Goal: Task Accomplishment & Management: Use online tool/utility

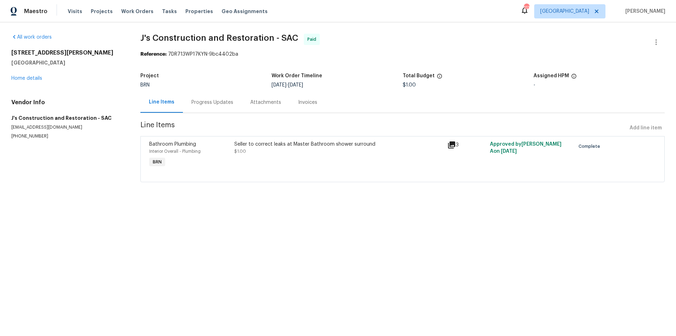
click at [210, 103] on div "Progress Updates" at bounding box center [212, 102] width 42 height 7
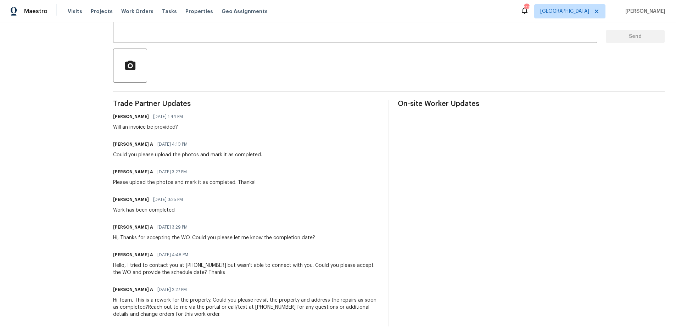
scroll to position [148, 0]
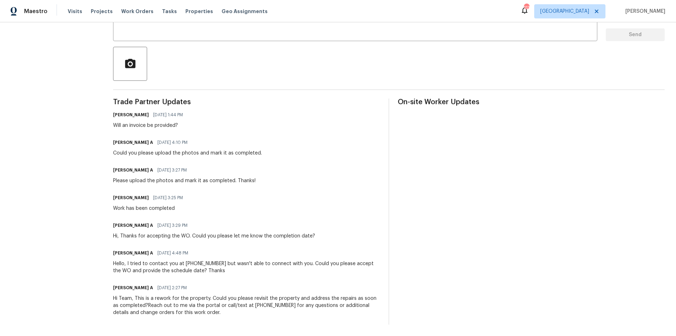
click at [139, 111] on h6 "[PERSON_NAME]" at bounding box center [131, 114] width 36 height 7
drag, startPoint x: 145, startPoint y: 110, endPoint x: 110, endPoint y: 107, distance: 34.5
click at [110, 107] on div "All work orders [STREET_ADDRESS][PERSON_NAME][PERSON_NAME] Home details Vendor …" at bounding box center [338, 108] width 676 height 456
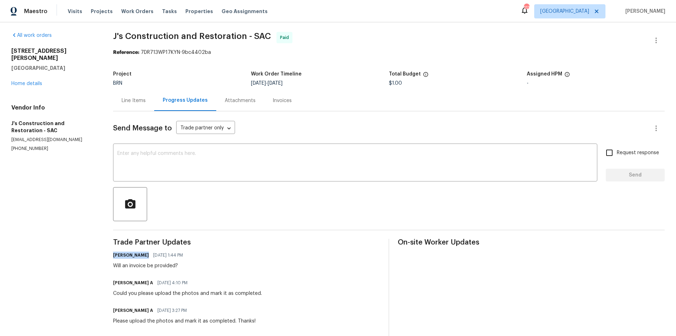
scroll to position [0, 0]
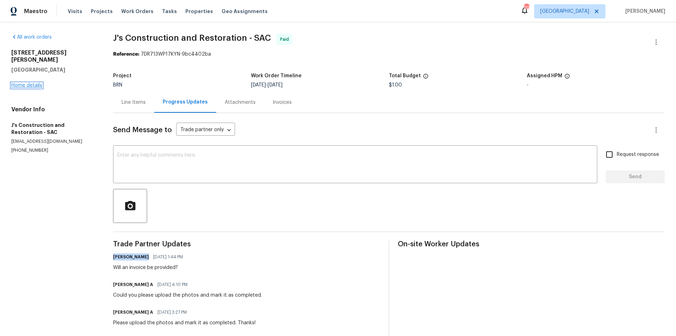
click at [27, 83] on link "Home details" at bounding box center [26, 85] width 31 height 5
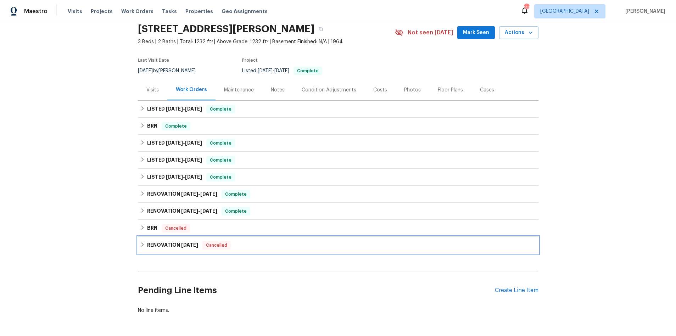
click at [260, 243] on div "RENOVATION [DATE] Cancelled" at bounding box center [338, 245] width 396 height 9
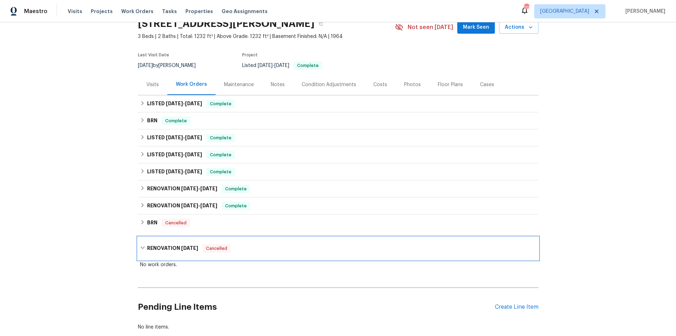
scroll to position [40, 0]
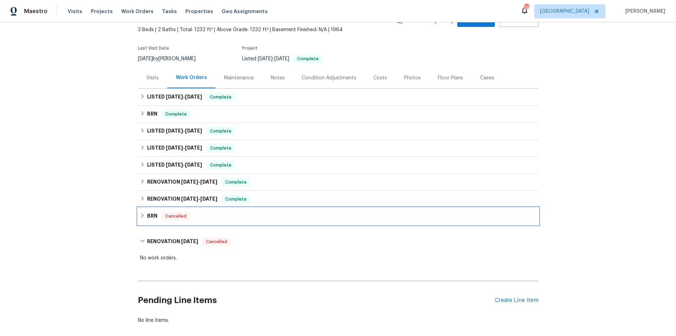
click at [254, 208] on div "BRN Cancelled" at bounding box center [338, 216] width 400 height 17
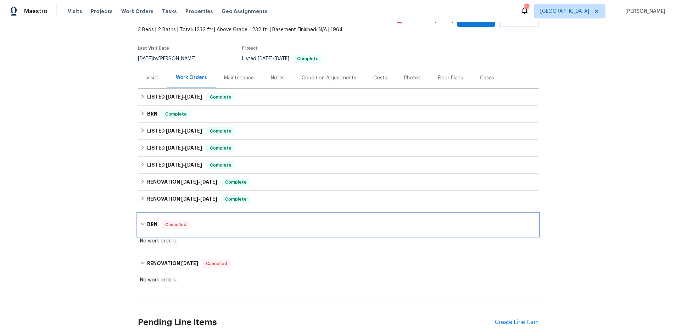
click at [253, 218] on div "BRN Cancelled" at bounding box center [338, 224] width 400 height 23
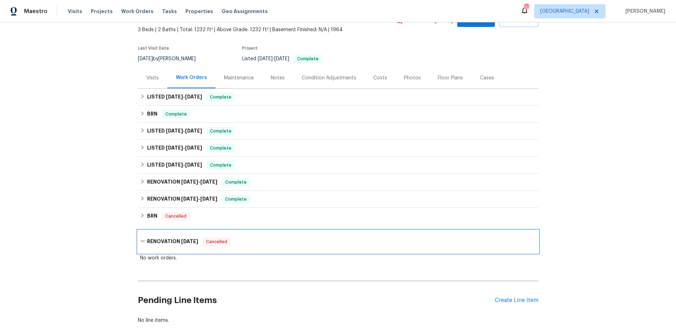
click at [251, 248] on div "RENOVATION [DATE] Cancelled" at bounding box center [338, 241] width 400 height 23
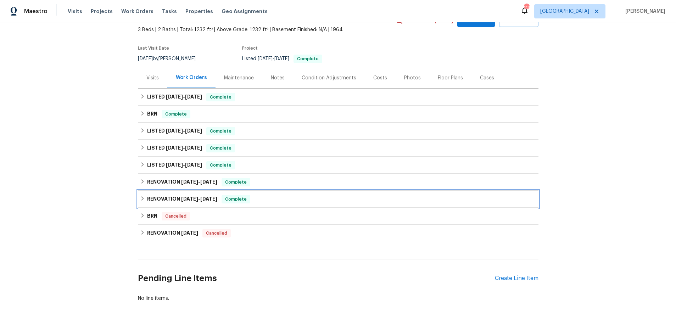
click at [253, 198] on div "RENOVATION [DATE] - [DATE] Complete" at bounding box center [338, 199] width 396 height 9
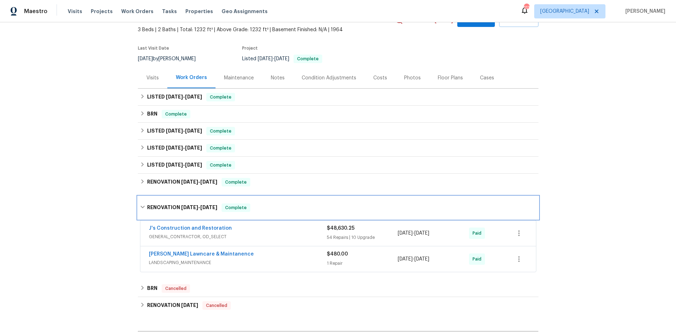
click at [271, 210] on div "RENOVATION [DATE] - [DATE] Complete" at bounding box center [338, 207] width 396 height 9
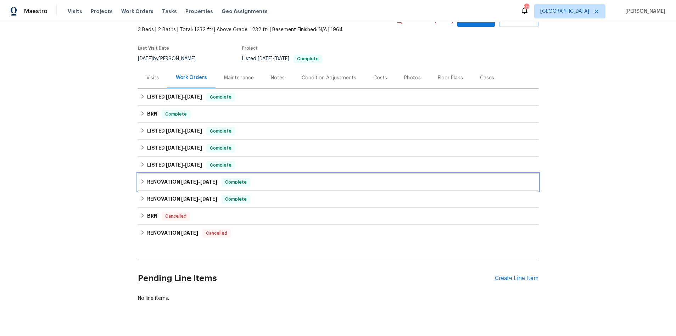
click at [266, 184] on div "RENOVATION [DATE] - [DATE] Complete" at bounding box center [338, 182] width 396 height 9
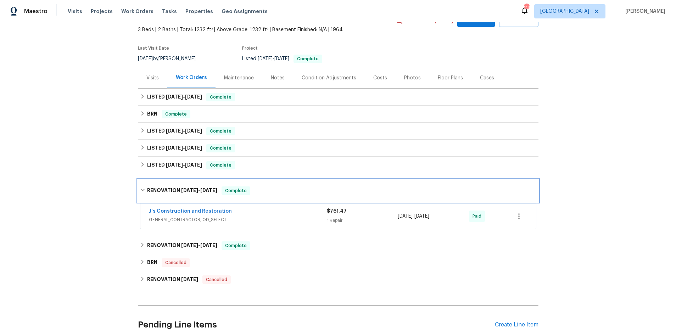
click at [263, 186] on div "RENOVATION [DATE] - [DATE] Complete" at bounding box center [338, 190] width 400 height 23
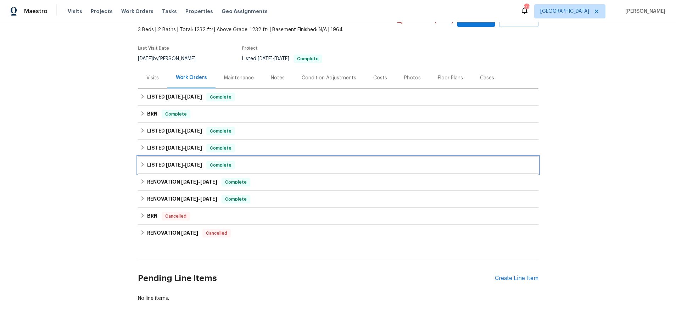
click at [263, 162] on div "LISTED [DATE] - [DATE] Complete" at bounding box center [338, 165] width 396 height 9
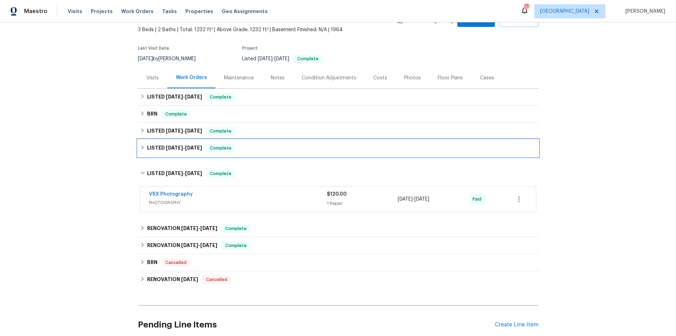
click at [264, 150] on div "LISTED [DATE] - [DATE] Complete" at bounding box center [338, 148] width 396 height 9
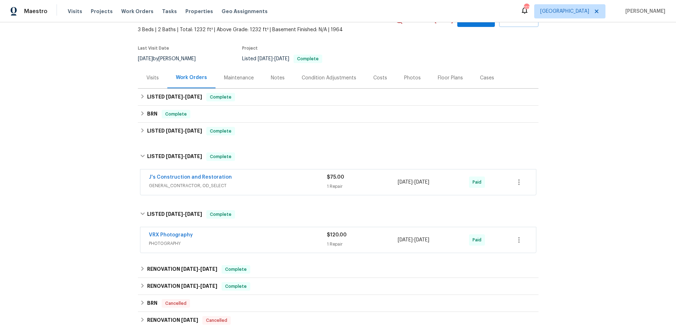
click at [269, 188] on span "GENERAL_CONTRACTOR, OD_SELECT" at bounding box center [238, 185] width 178 height 7
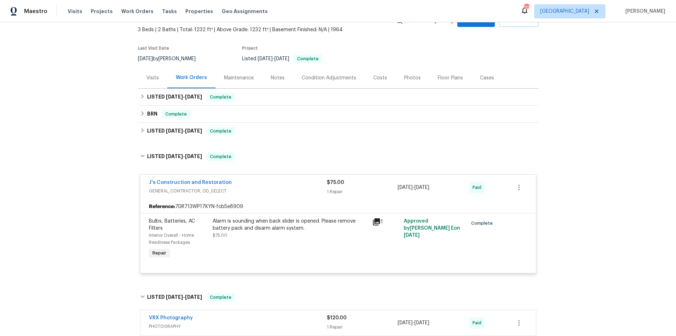
drag, startPoint x: 269, startPoint y: 184, endPoint x: 269, endPoint y: 173, distance: 11.3
click at [269, 184] on div "J's Construction and Restoration" at bounding box center [238, 183] width 178 height 9
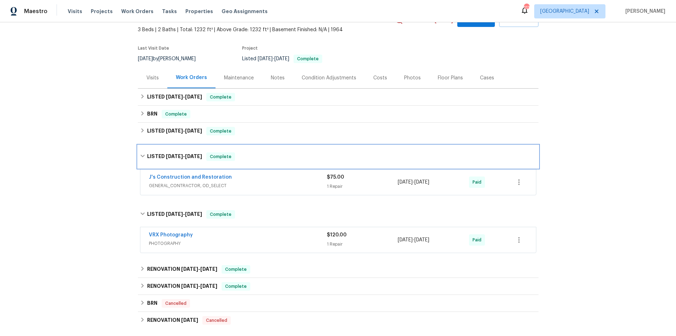
click at [269, 151] on div "LISTED [DATE] - [DATE] Complete" at bounding box center [338, 156] width 400 height 23
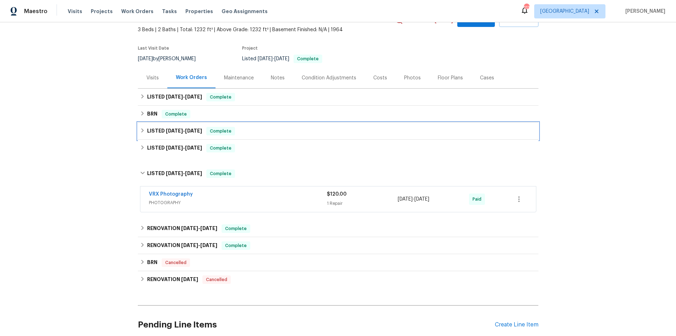
click at [270, 128] on div "LISTED [DATE] - [DATE] Complete" at bounding box center [338, 131] width 396 height 9
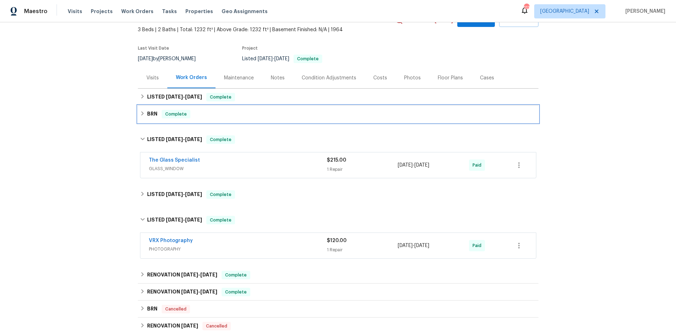
click at [268, 111] on div "BRN Complete" at bounding box center [338, 114] width 396 height 9
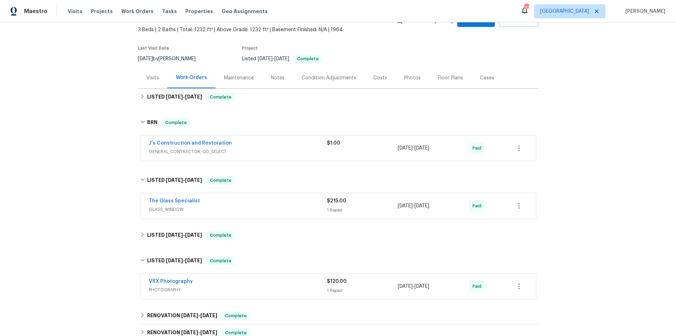
click at [267, 142] on div "J's Construction and Restoration" at bounding box center [238, 144] width 178 height 9
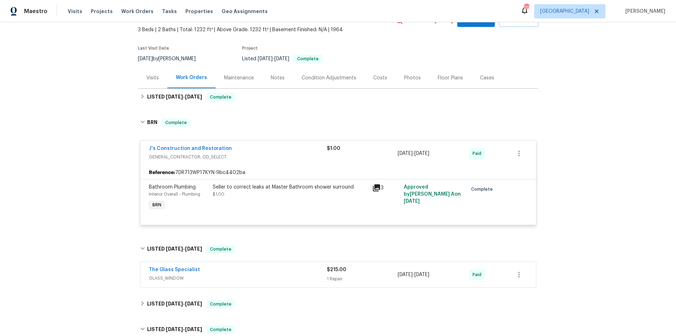
click at [267, 142] on div "J's Construction and Restoration GENERAL_CONTRACTOR, OD_SELECT $1.00 [DATE] - […" at bounding box center [338, 154] width 396 height 26
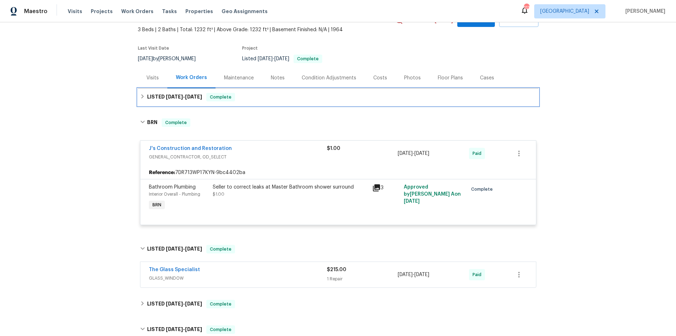
click at [267, 98] on div "LISTED [DATE] - [DATE] Complete" at bounding box center [338, 97] width 396 height 9
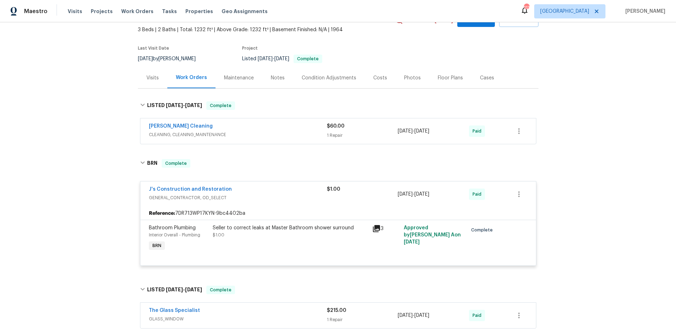
click at [259, 127] on div "[PERSON_NAME] Cleaning" at bounding box center [238, 127] width 178 height 9
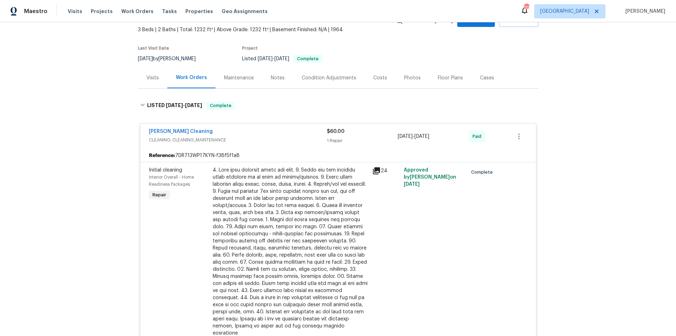
click at [259, 127] on div "[PERSON_NAME] Cleaning CLEANING, CLEANING_MAINTENANCE $60.00 1 Repair [DATE] - …" at bounding box center [338, 137] width 396 height 26
click at [261, 108] on div "LISTED [DATE] - [DATE] Complete" at bounding box center [338, 105] width 396 height 9
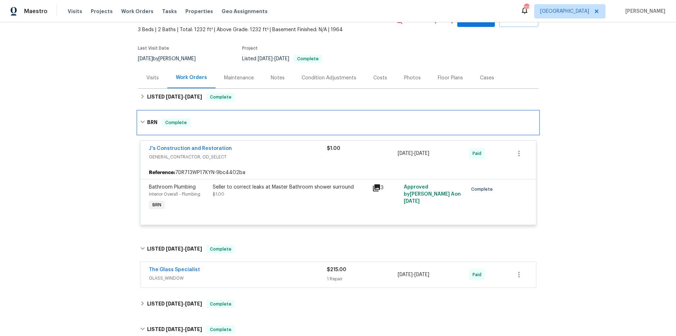
click at [262, 121] on div "BRN Complete" at bounding box center [338, 122] width 396 height 9
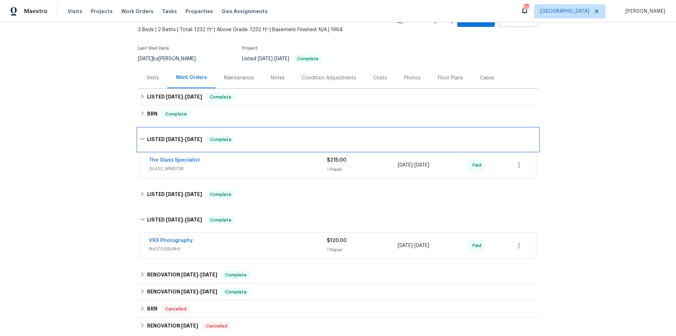
click at [260, 140] on div "LISTED [DATE] - [DATE] Complete" at bounding box center [338, 139] width 396 height 9
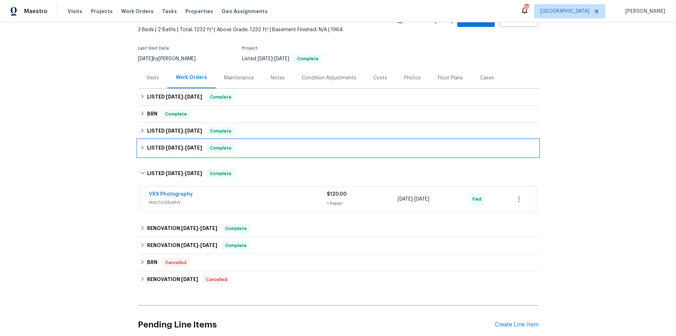
click at [259, 150] on div "LISTED [DATE] - [DATE] Complete" at bounding box center [338, 148] width 396 height 9
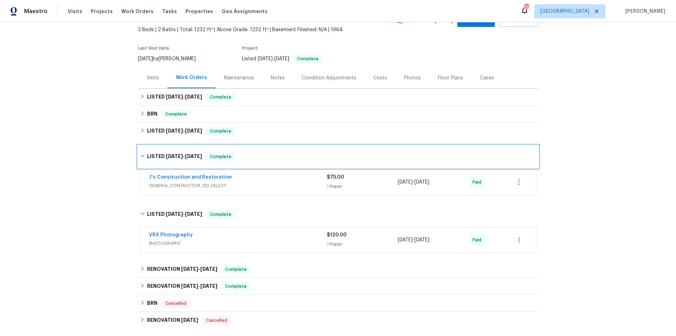
click at [261, 159] on div "LISTED [DATE] - [DATE] Complete" at bounding box center [338, 156] width 396 height 9
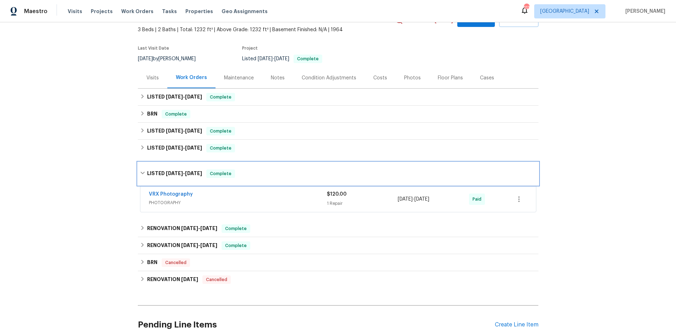
click at [259, 170] on div "LISTED [DATE] - [DATE] Complete" at bounding box center [338, 173] width 396 height 9
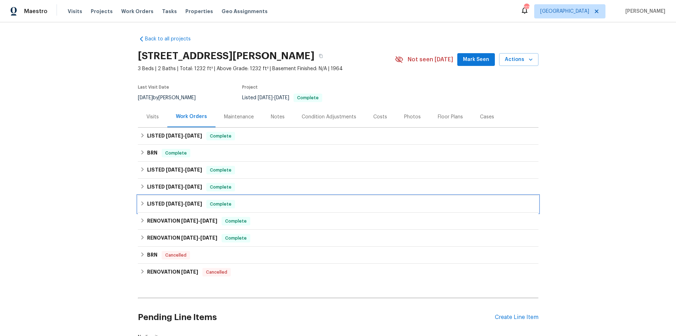
scroll to position [0, 0]
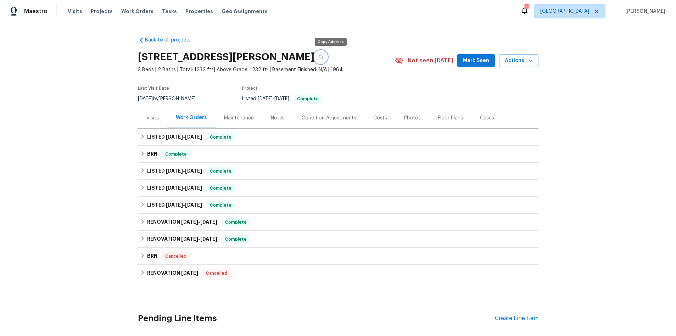
click at [323, 56] on icon "button" at bounding box center [321, 57] width 4 height 4
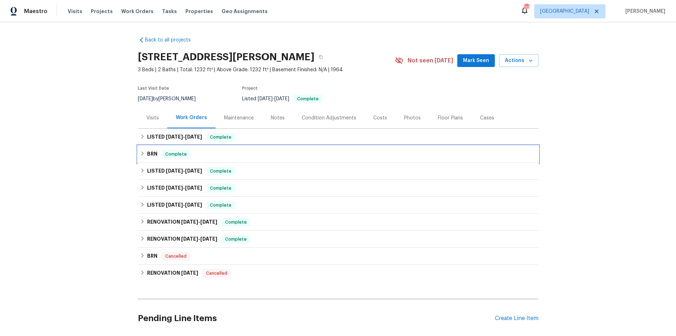
click at [234, 154] on div "BRN Complete" at bounding box center [338, 154] width 396 height 9
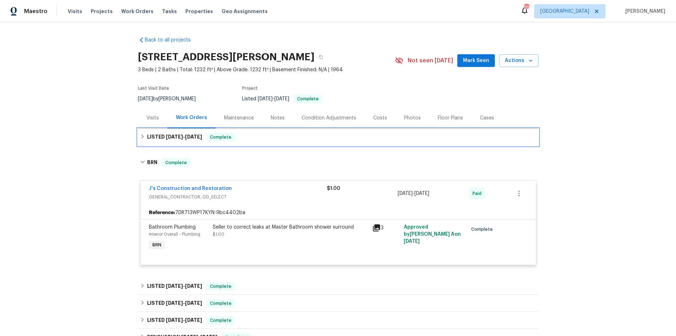
click at [292, 137] on div "LISTED [DATE] - [DATE] Complete" at bounding box center [338, 137] width 396 height 9
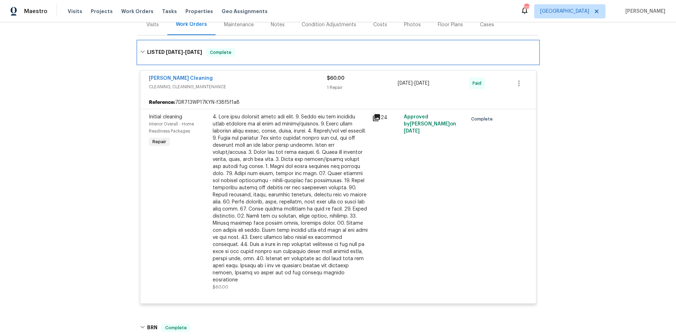
scroll to position [83, 0]
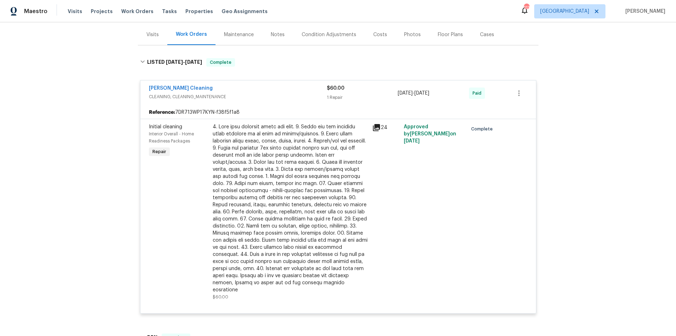
click at [309, 91] on div "[PERSON_NAME] Cleaning" at bounding box center [238, 89] width 178 height 9
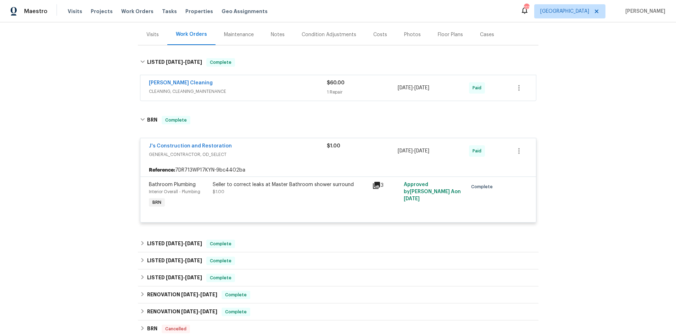
click at [314, 148] on div "J's Construction and Restoration" at bounding box center [238, 146] width 178 height 9
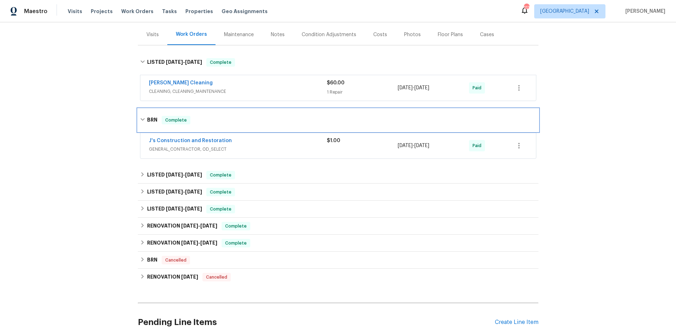
click at [243, 116] on div "BRN Complete" at bounding box center [338, 120] width 396 height 9
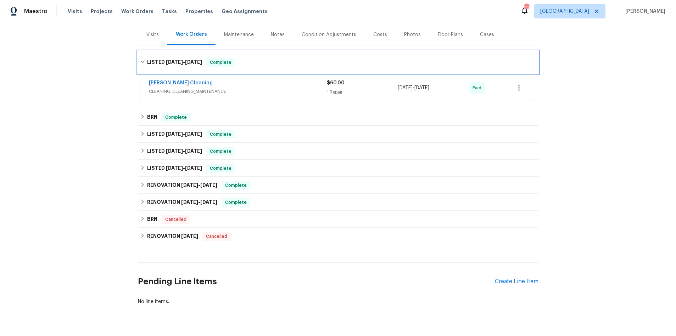
click at [196, 61] on span "[DATE]" at bounding box center [193, 62] width 17 height 5
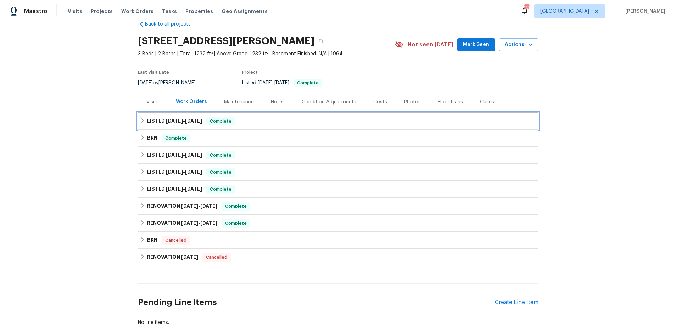
scroll to position [0, 0]
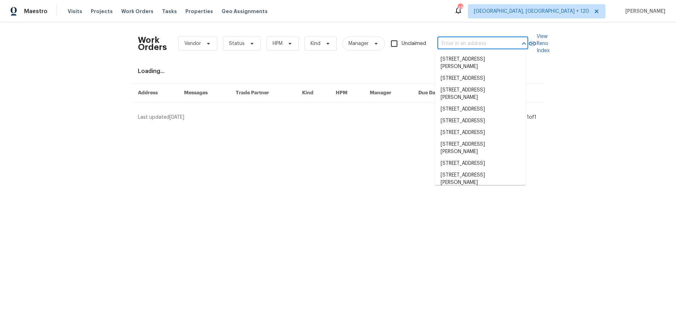
click at [470, 45] on input "text" at bounding box center [472, 43] width 71 height 11
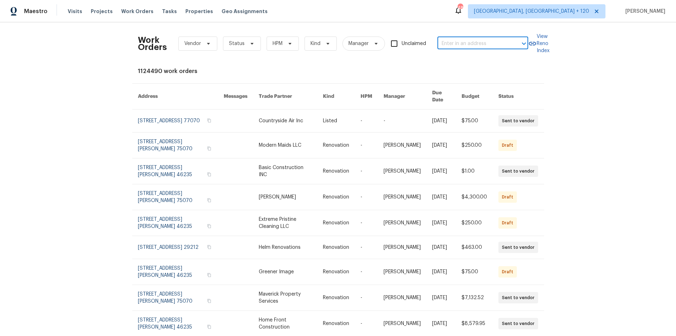
paste input "7431 Conrad Dr, Sacramento, CA 95828"
type input "7431 Conrad Dr"
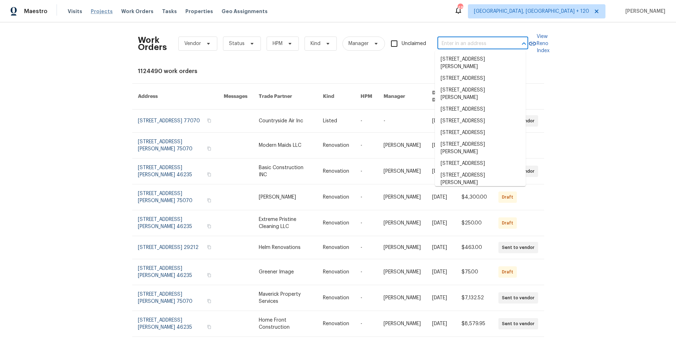
click at [102, 10] on span "Projects" at bounding box center [102, 11] width 22 height 7
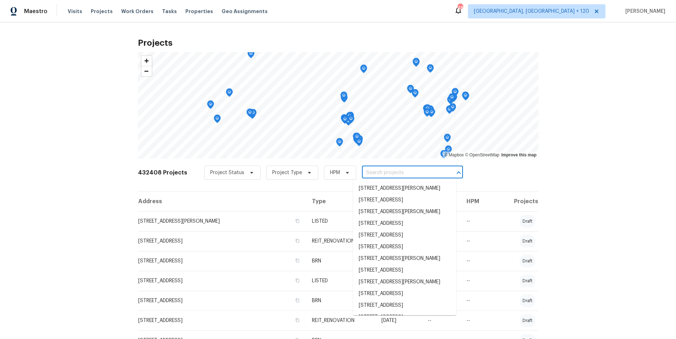
click at [371, 173] on input "text" at bounding box center [402, 172] width 81 height 11
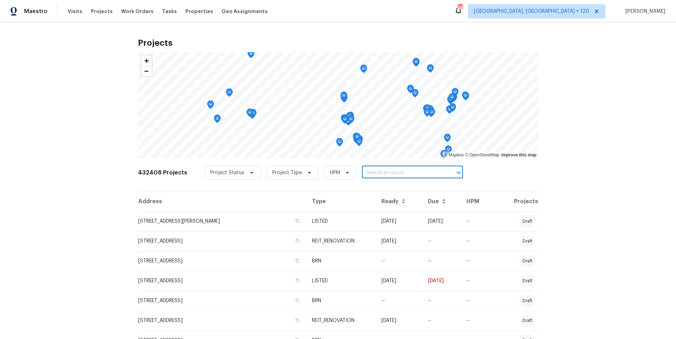
paste input "3934 Makeover Ct"
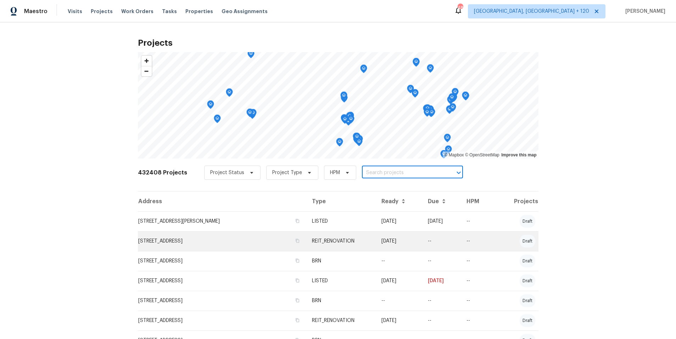
type input "3934 Makeover Ct"
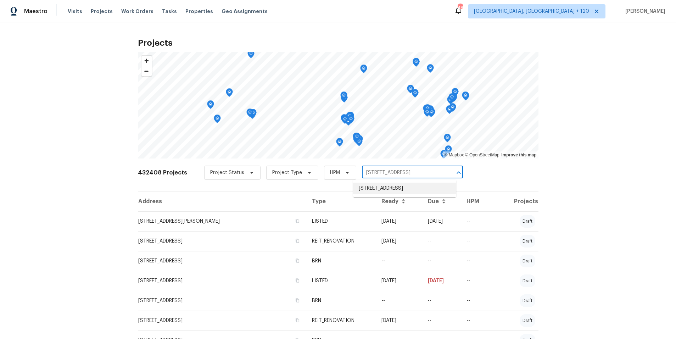
click at [385, 189] on li "3934 Makeover Ct, Atlanta, GA 30349" at bounding box center [404, 189] width 103 height 12
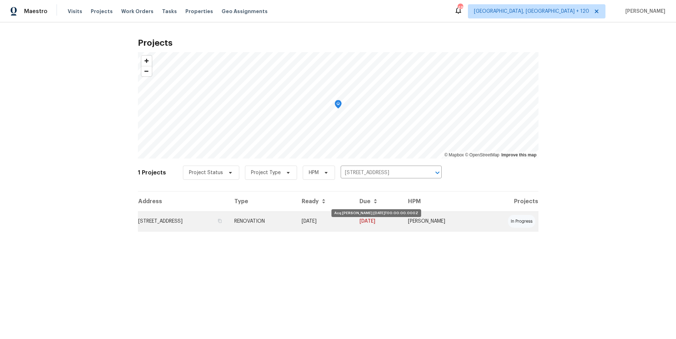
click at [354, 220] on td "09/30/25" at bounding box center [325, 221] width 58 height 20
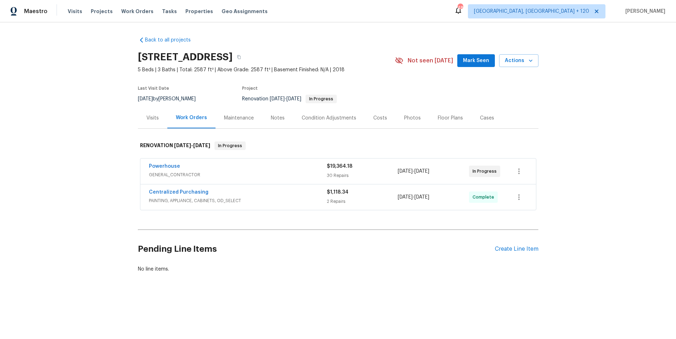
click at [281, 171] on span "GENERAL_CONTRACTOR" at bounding box center [238, 174] width 178 height 7
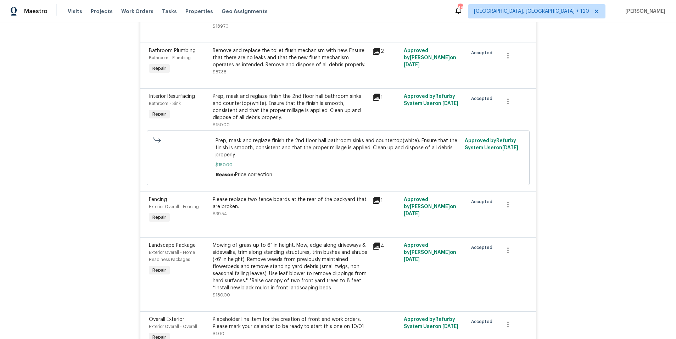
scroll to position [427, 0]
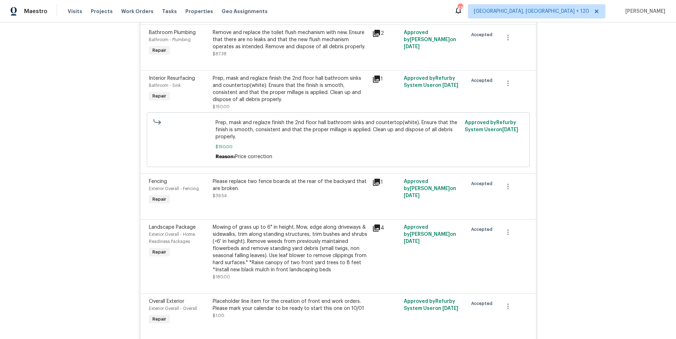
click at [306, 178] on div "Please replace two fence boards at the rear of the backyard that are broken." at bounding box center [290, 185] width 155 height 14
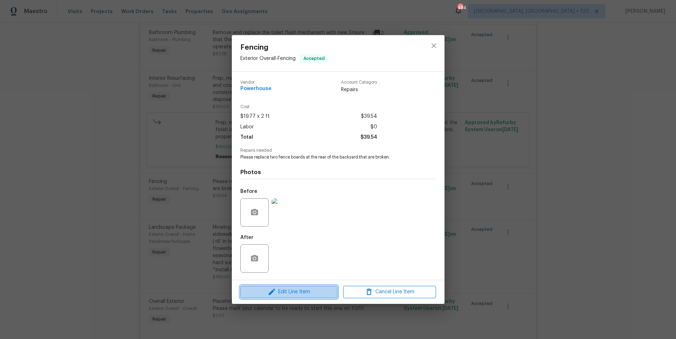
click at [302, 290] on span "Edit Line Item" at bounding box center [288, 291] width 93 height 9
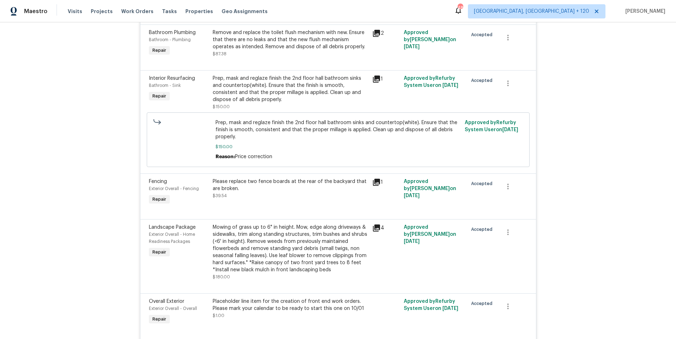
click at [556, 198] on body "Maestro Visits Projects Work Orders Tasks Properties Geo Assignments 484 Albuqu…" at bounding box center [338, 169] width 676 height 339
click at [305, 178] on div "Please replace two fence boards at the rear of the backyard that are broken." at bounding box center [290, 185] width 155 height 14
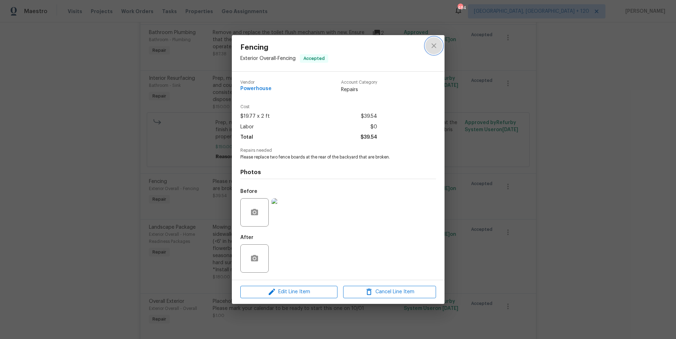
click at [432, 48] on icon "close" at bounding box center [434, 45] width 9 height 9
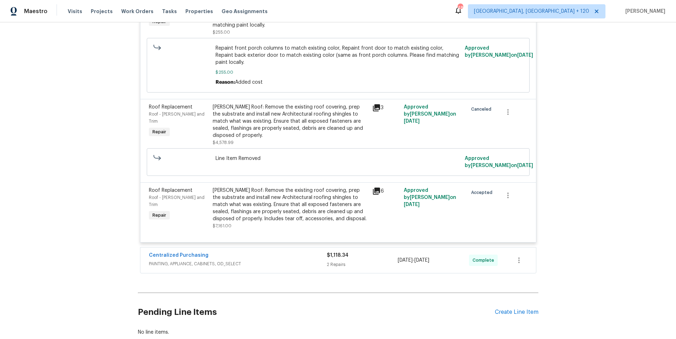
scroll to position [1918, 0]
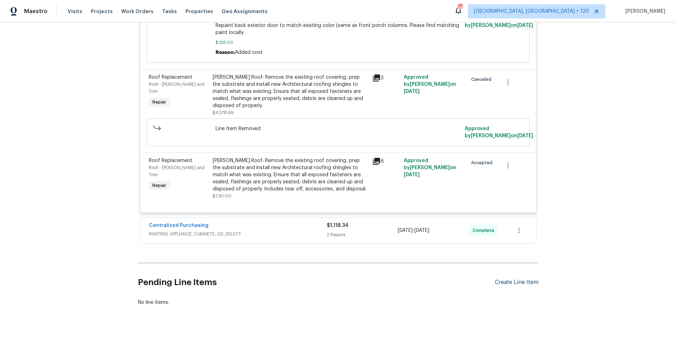
click at [512, 279] on div "Create Line Item" at bounding box center [517, 282] width 44 height 7
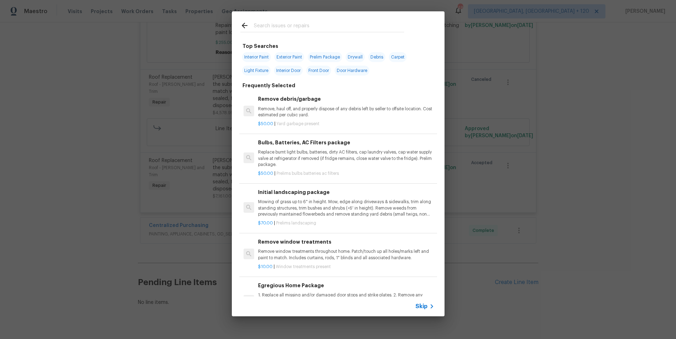
click at [307, 27] on input "text" at bounding box center [329, 26] width 150 height 11
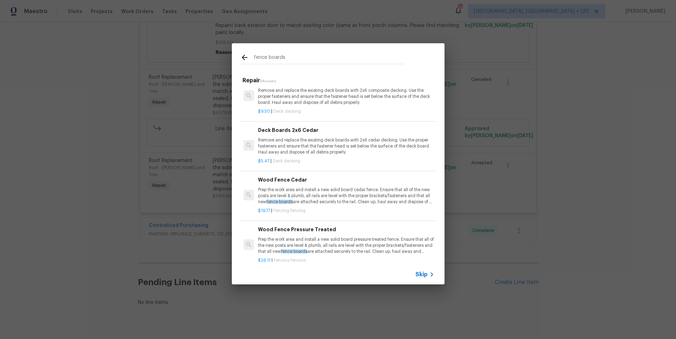
scroll to position [23, 0]
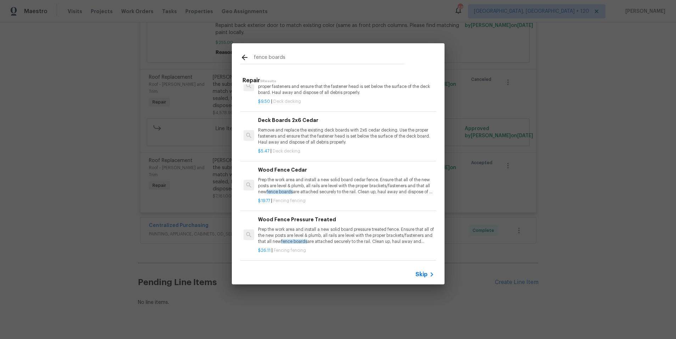
type input "fence boards"
click at [323, 188] on p "Prep the work area and install a new solid board cedar fence. Ensure that all o…" at bounding box center [346, 186] width 176 height 18
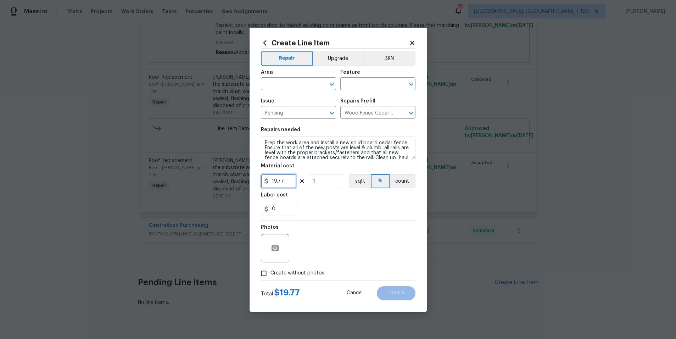
drag, startPoint x: 273, startPoint y: 180, endPoint x: 259, endPoint y: 180, distance: 13.5
click at [260, 180] on div "Create Line Item Repair Upgrade BRN Area ​ Feature ​ Issue Fencing ​ Repairs Pr…" at bounding box center [337, 170] width 177 height 284
type input "20"
click at [264, 142] on textarea "Prep the work area and install a new solid board cedar fence. Ensure that all o…" at bounding box center [338, 147] width 155 height 23
type textarea "TEST TEST Prep the work area and install a new solid board cedar fence. Ensure …"
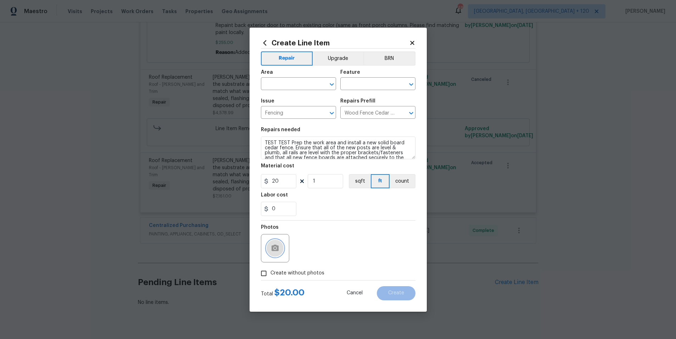
click at [275, 242] on button "button" at bounding box center [275, 248] width 17 height 17
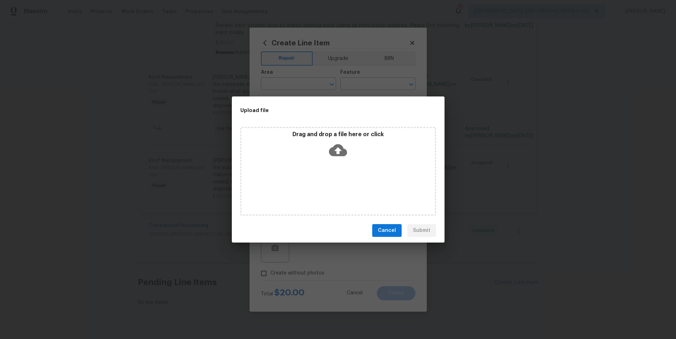
click at [318, 154] on div "Drag and drop a file here or click" at bounding box center [337, 146] width 193 height 30
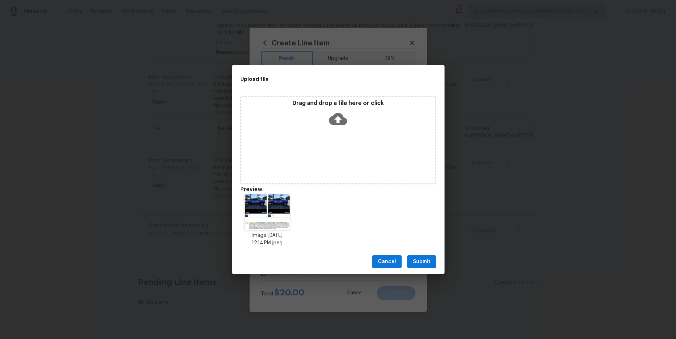
click at [421, 263] on span "Submit" at bounding box center [421, 261] width 17 height 9
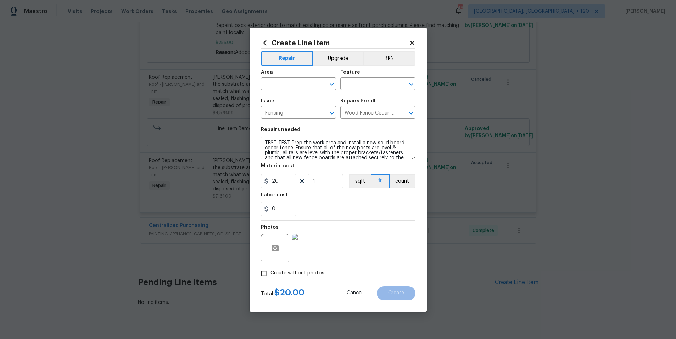
click at [270, 273] on span "Create without photos" at bounding box center [297, 272] width 54 height 7
click at [270, 273] on input "Create without photos" at bounding box center [263, 273] width 13 height 13
click at [265, 273] on input "Create without photos" at bounding box center [263, 273] width 13 height 13
checkbox input "false"
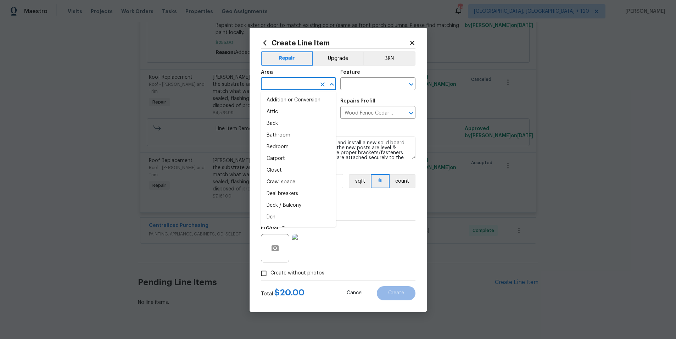
click at [311, 83] on input "text" at bounding box center [288, 84] width 55 height 11
click at [293, 108] on li "Attic" at bounding box center [298, 112] width 75 height 12
type input "Attic"
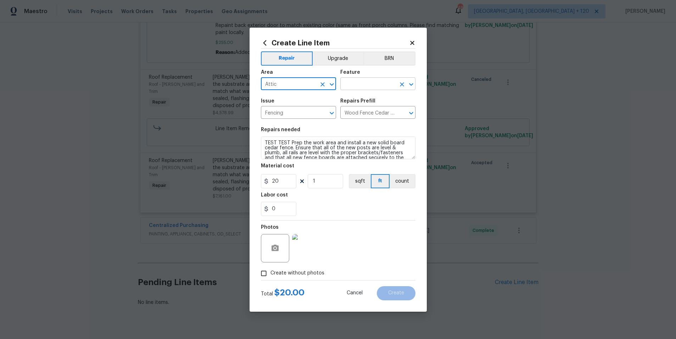
click at [346, 84] on input "text" at bounding box center [367, 84] width 55 height 11
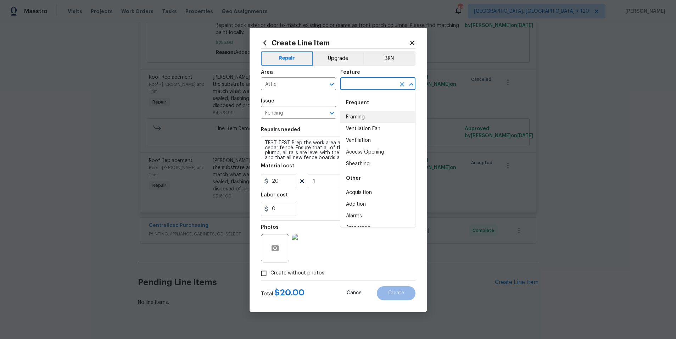
click at [357, 118] on li "Framing" at bounding box center [377, 117] width 75 height 12
type input "Framing"
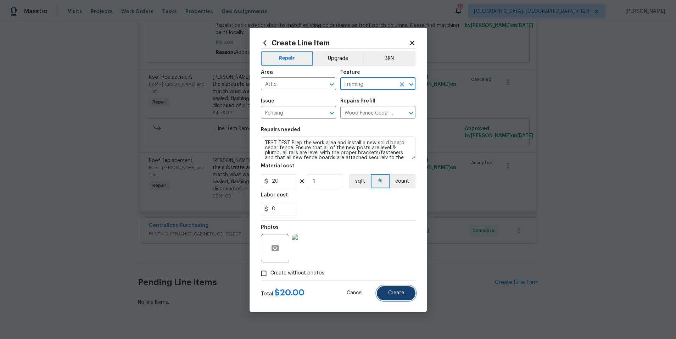
click at [393, 290] on span "Create" at bounding box center [396, 292] width 16 height 5
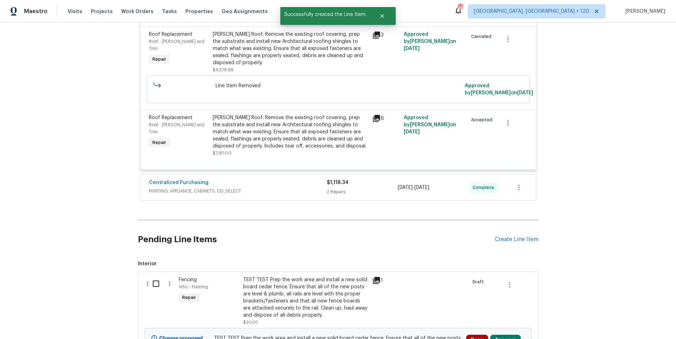
scroll to position [1968, 0]
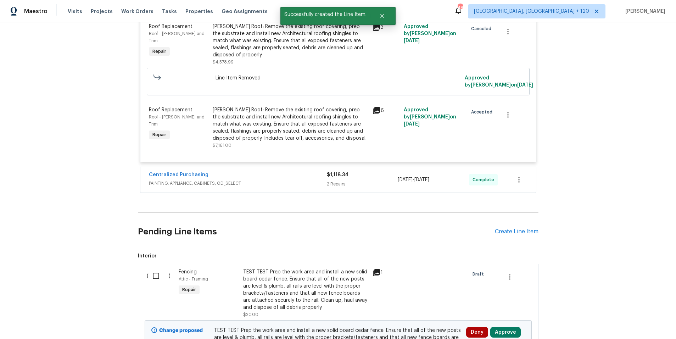
click at [314, 268] on div "TEST TEST Prep the work area and install a new solid board cedar fence. Ensure …" at bounding box center [305, 289] width 125 height 43
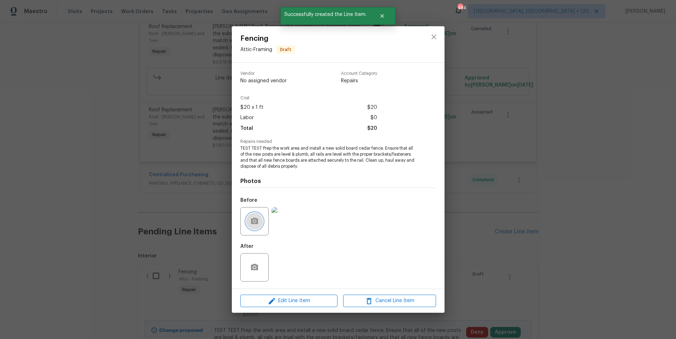
click at [259, 221] on button "button" at bounding box center [254, 221] width 17 height 17
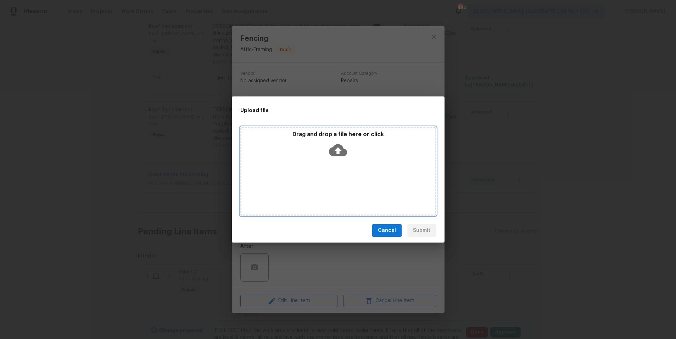
click at [313, 185] on div "Drag and drop a file here or click" at bounding box center [338, 171] width 196 height 89
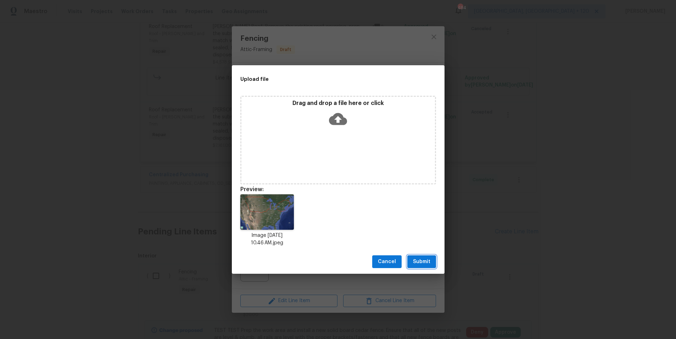
click at [426, 260] on span "Submit" at bounding box center [421, 261] width 17 height 9
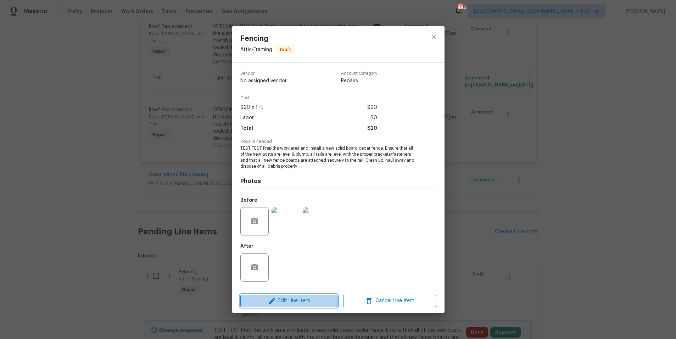
click at [309, 305] on span "Edit Line Item" at bounding box center [288, 300] width 93 height 9
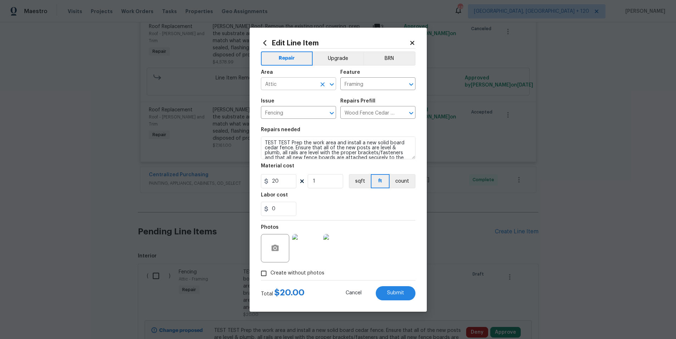
click at [323, 86] on icon "Clear" at bounding box center [322, 84] width 4 height 4
click at [308, 83] on input "text" at bounding box center [288, 84] width 55 height 11
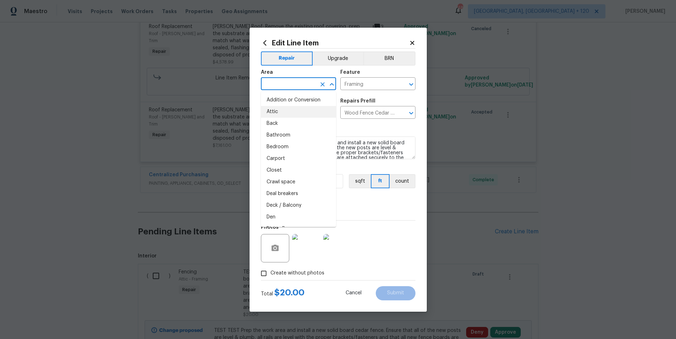
click at [288, 112] on li "Attic" at bounding box center [298, 112] width 75 height 12
type input "Attic"
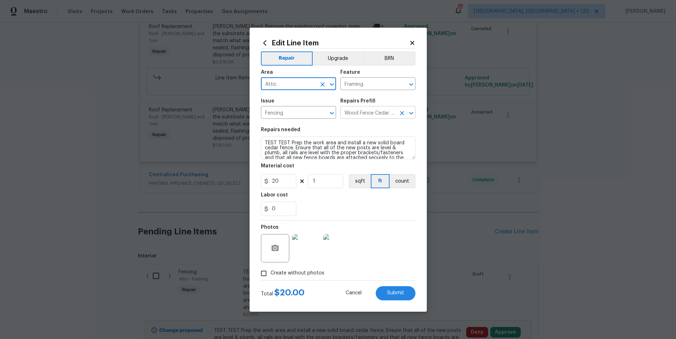
click at [404, 113] on icon "Clear" at bounding box center [401, 113] width 7 height 7
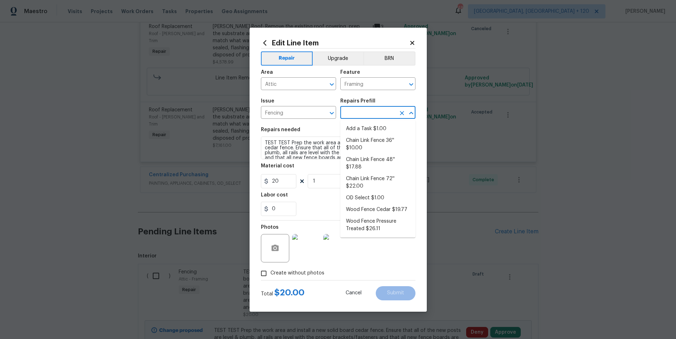
click at [374, 114] on input "text" at bounding box center [367, 113] width 55 height 11
click at [372, 141] on li "Chain Link Fence 36'' $10.00" at bounding box center [377, 144] width 75 height 19
type input "Chain Link Fence 36'' $10.00"
type textarea "Prep the work area and install a new 36'' chain link fence. Ensure that all of …"
type input "10"
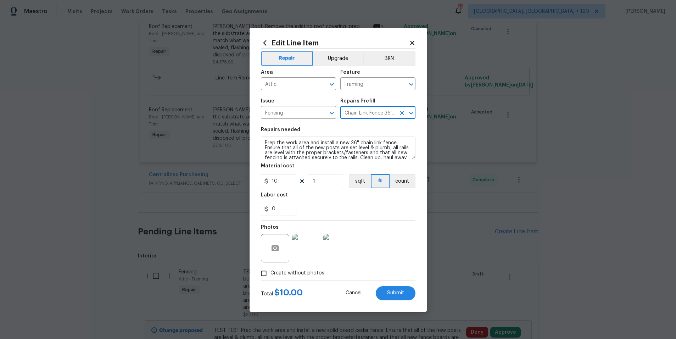
click at [399, 113] on icon "Clear" at bounding box center [401, 113] width 7 height 7
click at [382, 114] on input "text" at bounding box center [367, 113] width 55 height 11
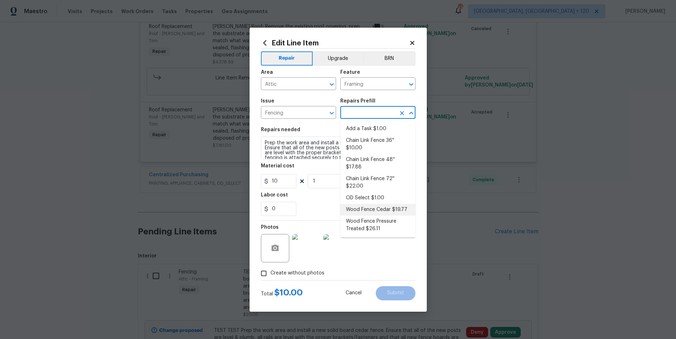
click at [386, 208] on li "Wood Fence Cedar $19.77" at bounding box center [377, 210] width 75 height 12
type input "Wood Fence Cedar $19.77"
type textarea "Prep the work area and install a new solid board cedar fence. Ensure that all o…"
type input "19.77"
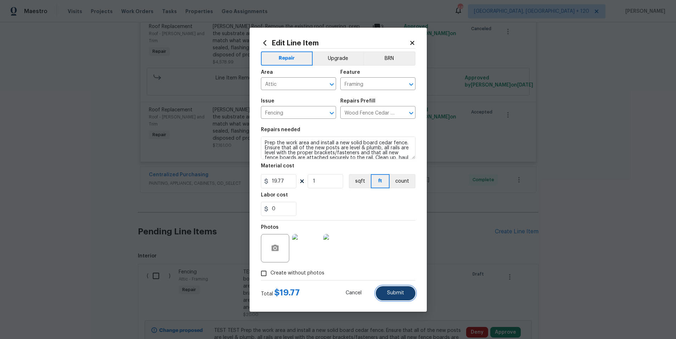
click at [396, 294] on span "Submit" at bounding box center [395, 292] width 17 height 5
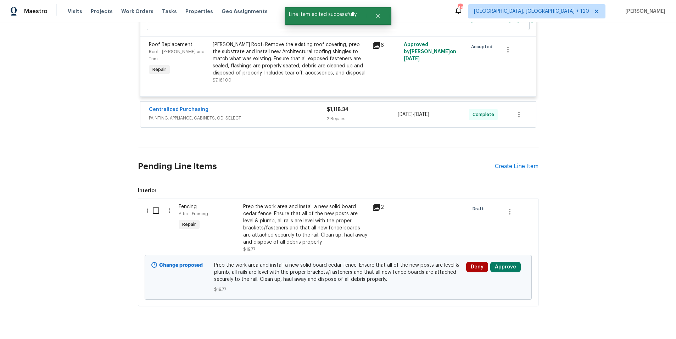
scroll to position [2034, 0]
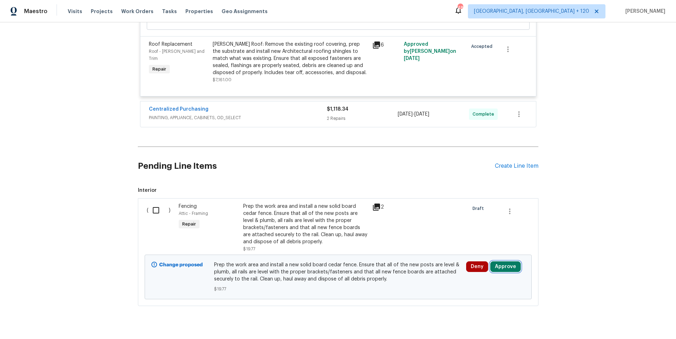
click at [502, 261] on button "Approve" at bounding box center [505, 266] width 30 height 11
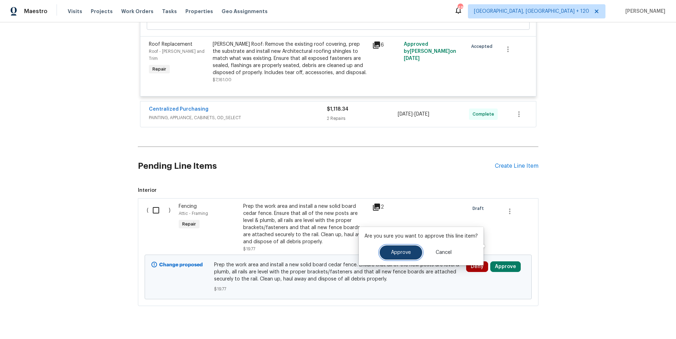
click at [407, 254] on span "Approve" at bounding box center [401, 252] width 20 height 5
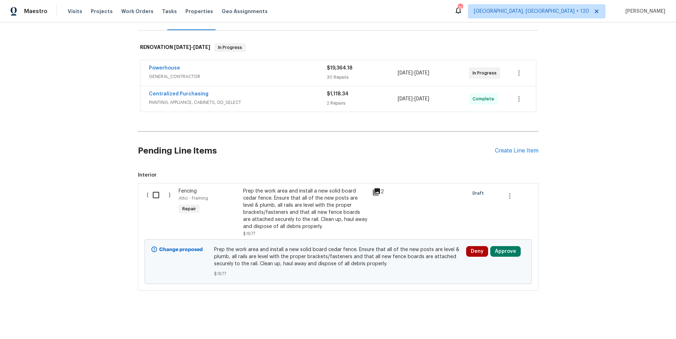
scroll to position [103, 0]
click at [506, 246] on button "Approve" at bounding box center [505, 251] width 30 height 11
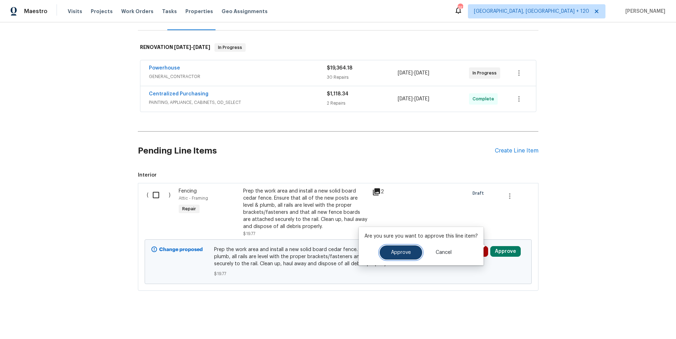
click at [408, 254] on span "Approve" at bounding box center [401, 252] width 20 height 5
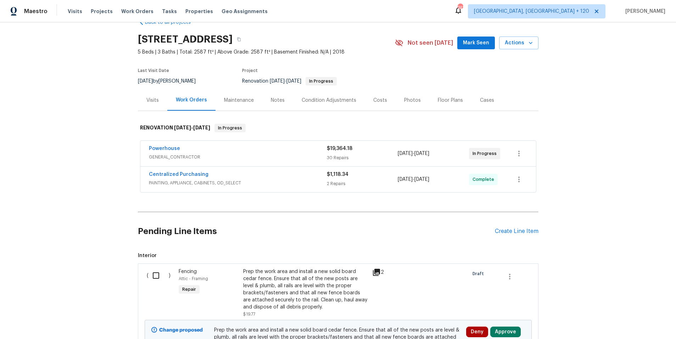
scroll to position [103, 0]
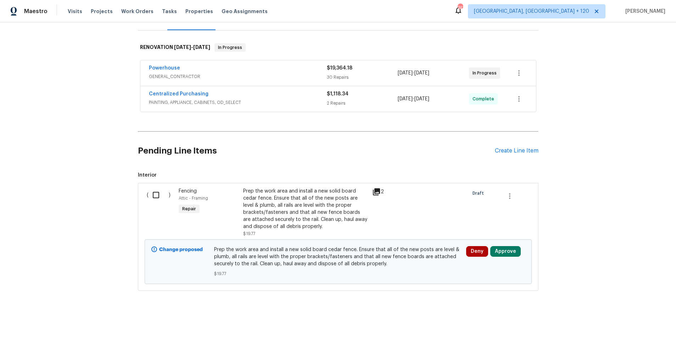
click at [150, 191] on input "checkbox" at bounding box center [158, 194] width 20 height 15
checkbox input "true"
click at [47, 322] on span "Cancel (1) Item" at bounding box center [36, 321] width 45 height 9
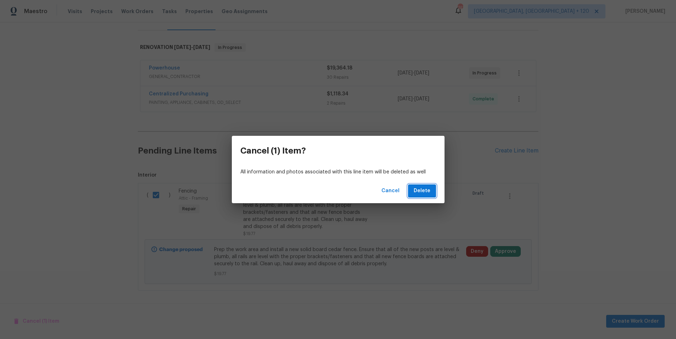
click at [427, 192] on span "Delete" at bounding box center [422, 190] width 17 height 9
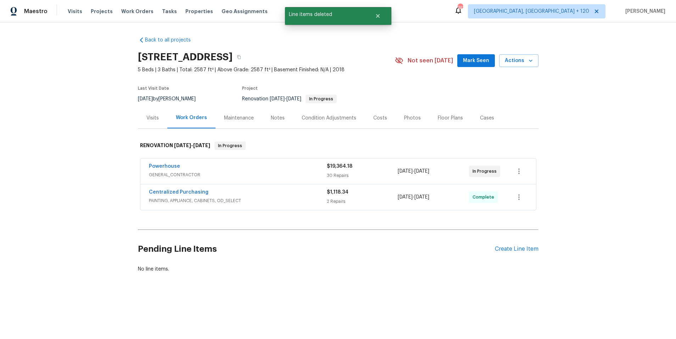
click at [335, 175] on div "30 Repairs" at bounding box center [362, 175] width 71 height 7
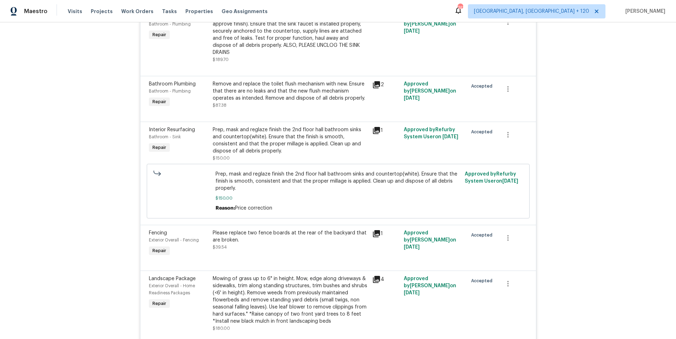
scroll to position [378, 0]
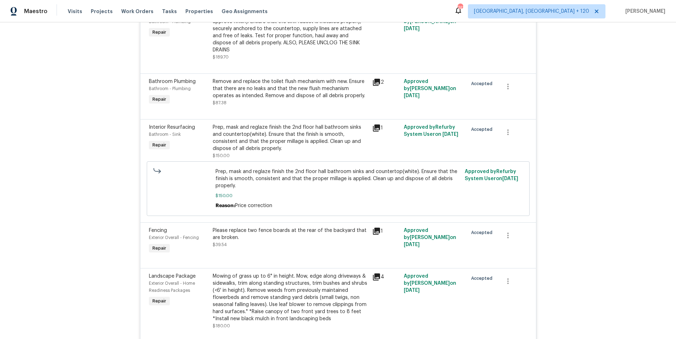
click at [321, 234] on div "Please replace two fence boards at the rear of the backyard that are broken. $3…" at bounding box center [290, 237] width 155 height 21
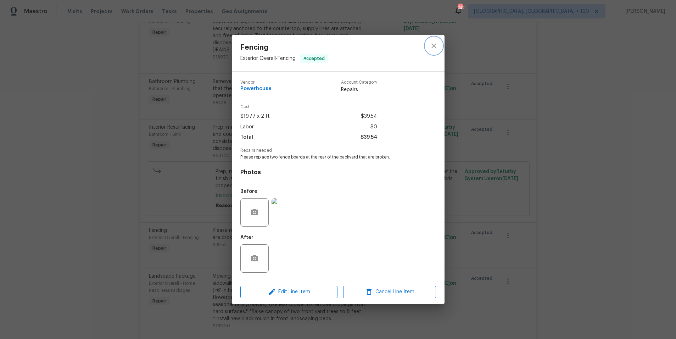
click at [436, 45] on icon "close" at bounding box center [434, 45] width 9 height 9
